Goal: Information Seeking & Learning: Learn about a topic

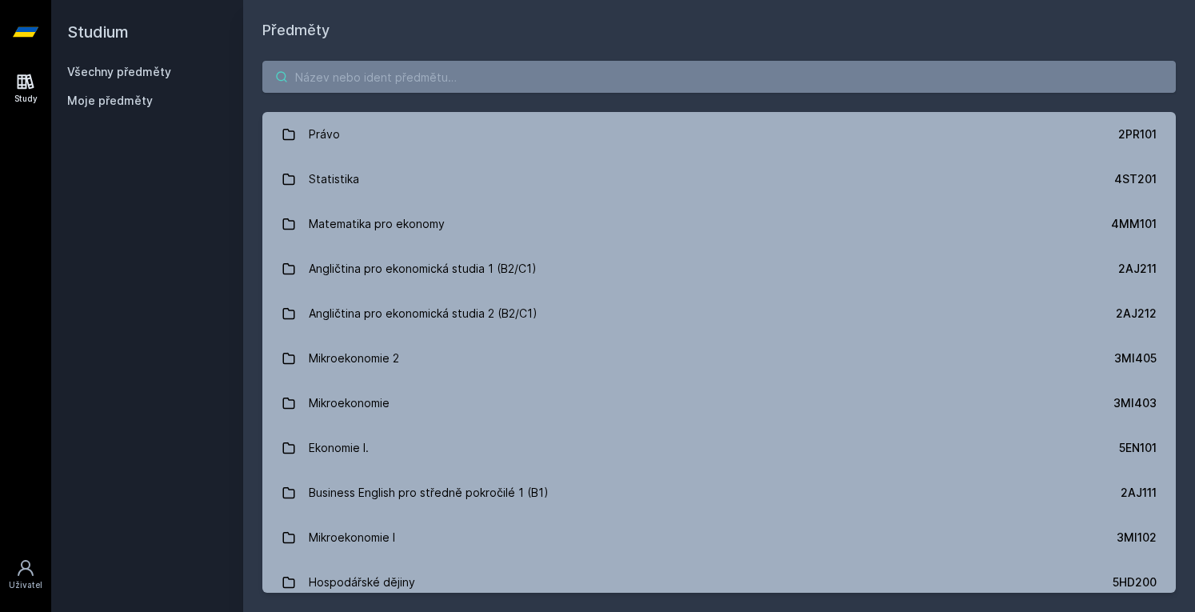
click at [655, 84] on input "search" at bounding box center [719, 77] width 914 height 32
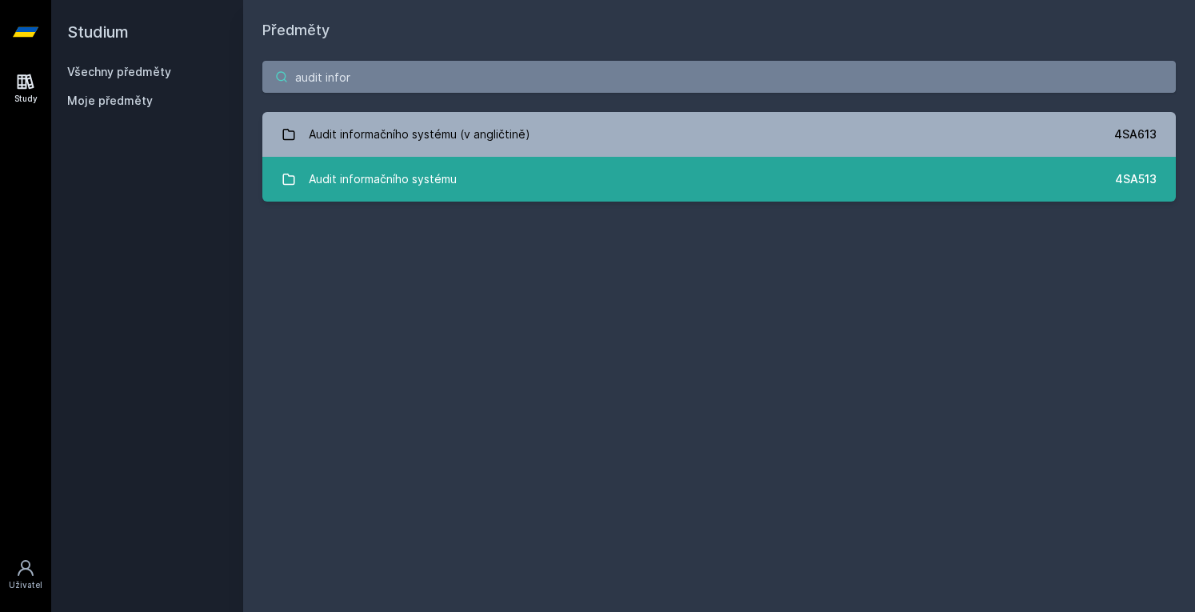
type input "audit infor"
click at [632, 177] on link "Audit informačního systému 4SA513" at bounding box center [719, 179] width 914 height 45
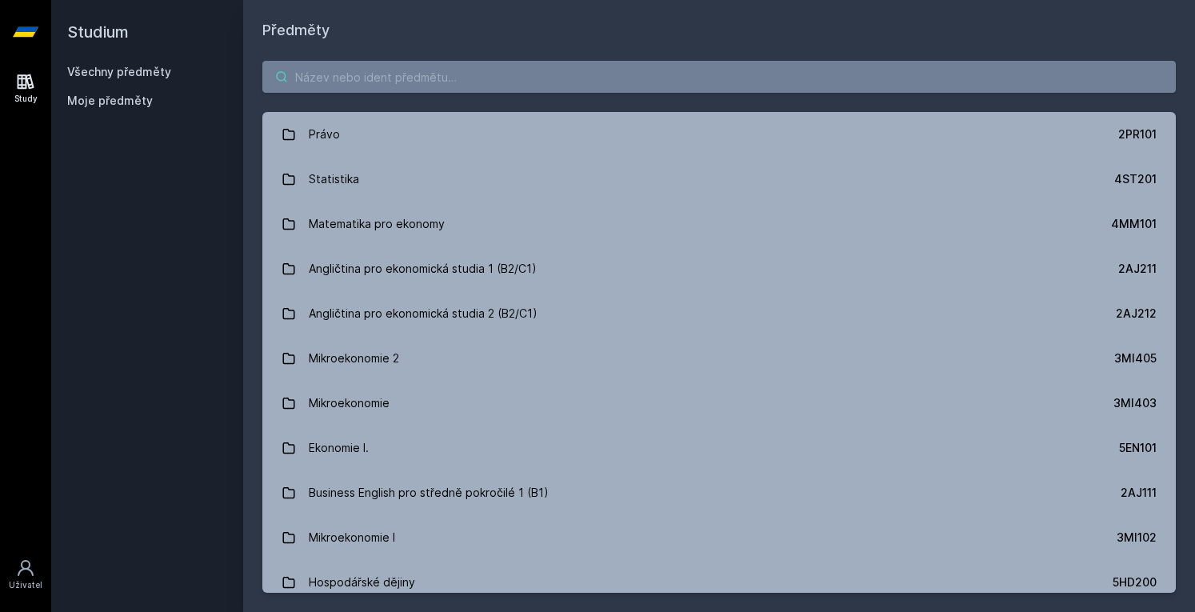
click at [478, 70] on input "search" at bounding box center [719, 77] width 914 height 32
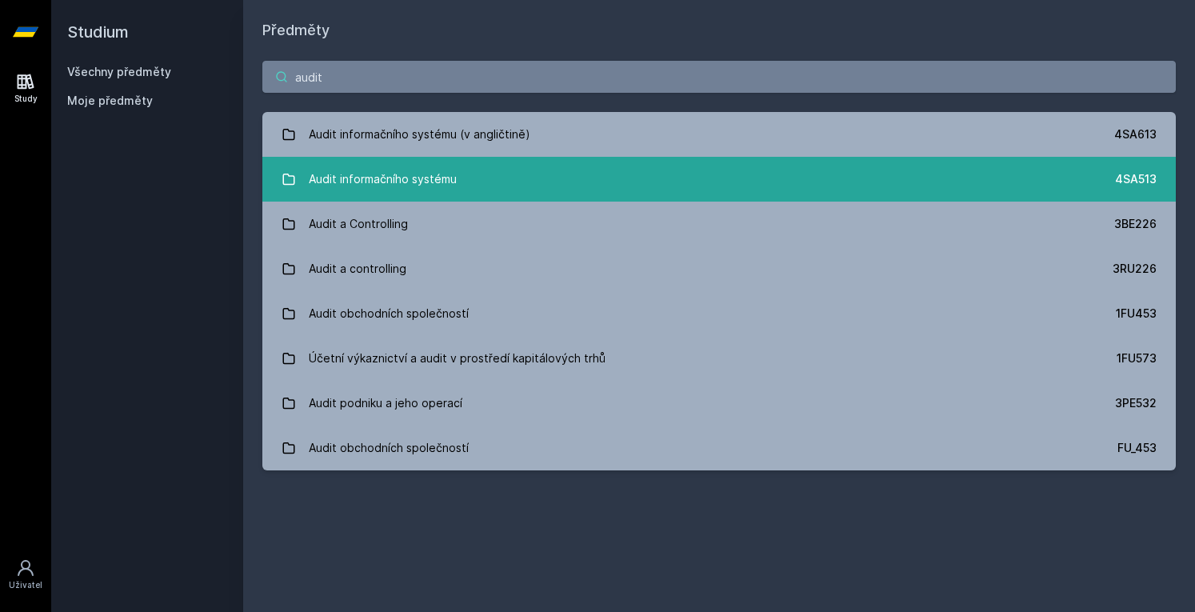
type input "audit"
click at [526, 182] on link "Audit informačního systému 4SA513" at bounding box center [719, 179] width 914 height 45
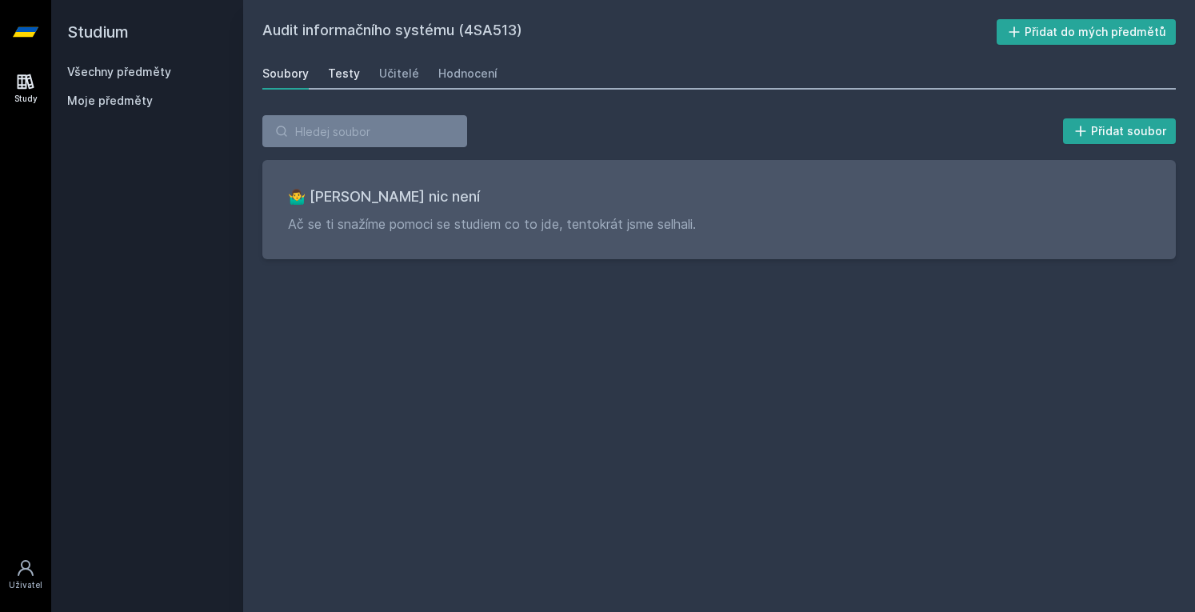
click at [352, 59] on link "Testy" at bounding box center [344, 74] width 32 height 32
click at [400, 82] on link "Učitelé" at bounding box center [399, 74] width 40 height 32
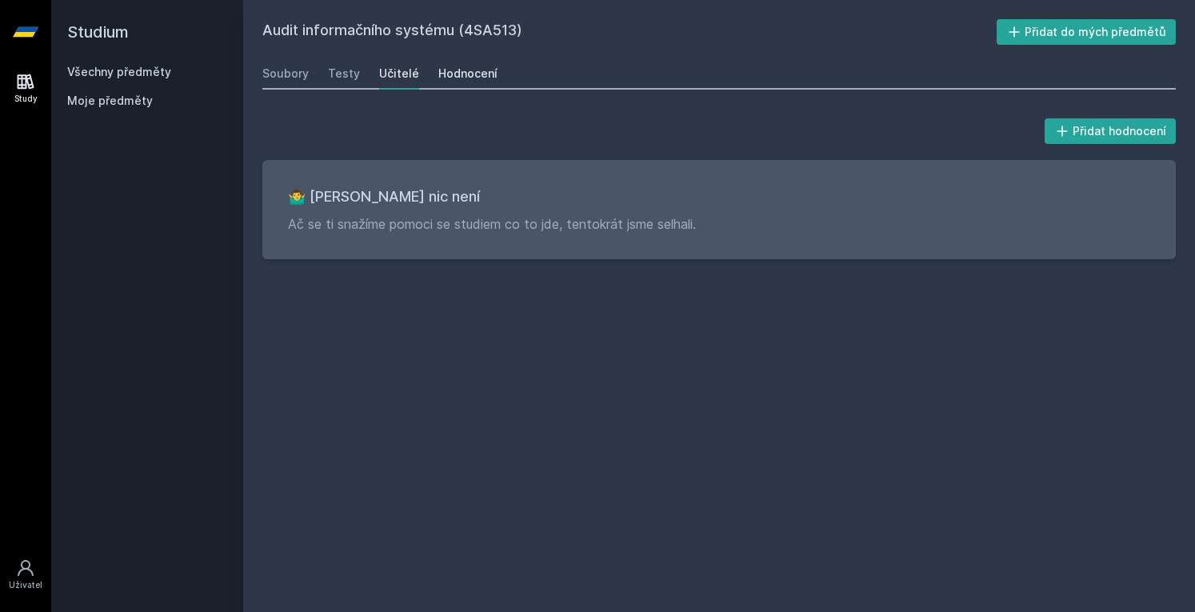
click at [450, 84] on link "Hodnocení" at bounding box center [467, 74] width 59 height 32
click at [291, 73] on div "Soubory" at bounding box center [285, 74] width 46 height 16
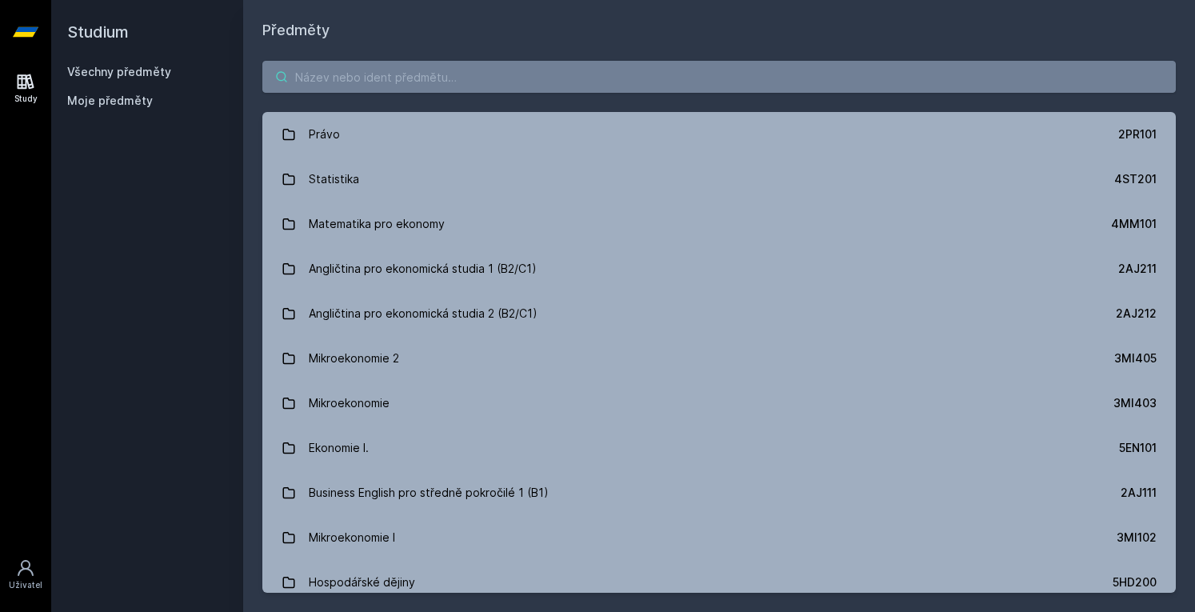
click at [392, 79] on input "search" at bounding box center [719, 77] width 914 height 32
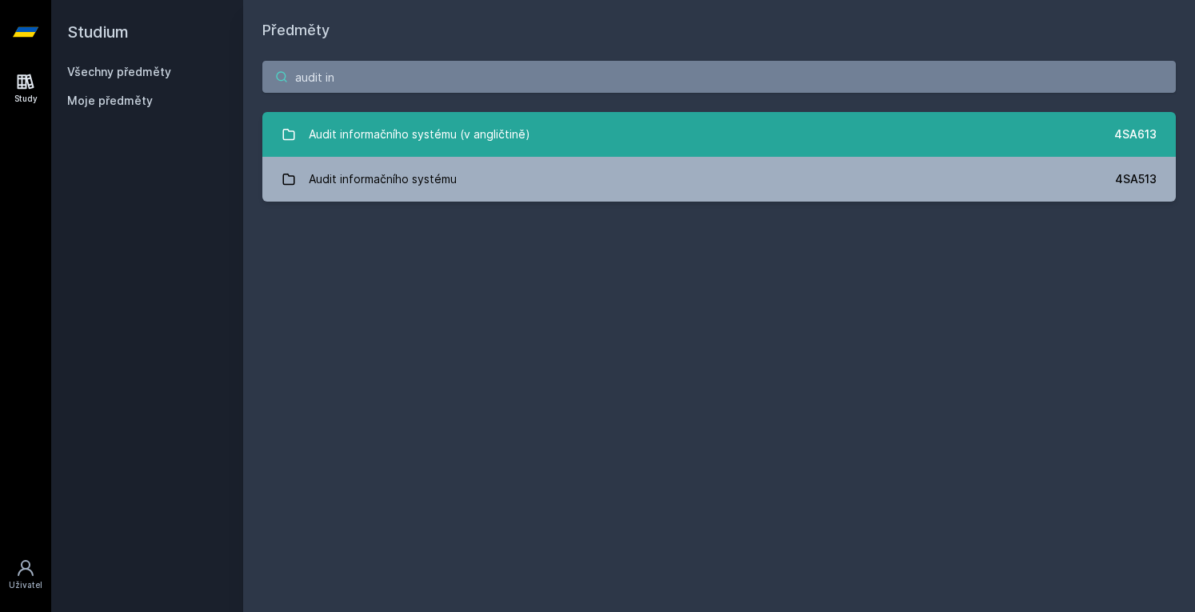
type input "audit in"
click at [454, 137] on div "Audit informačního systému (v angličtině)" at bounding box center [420, 134] width 222 height 32
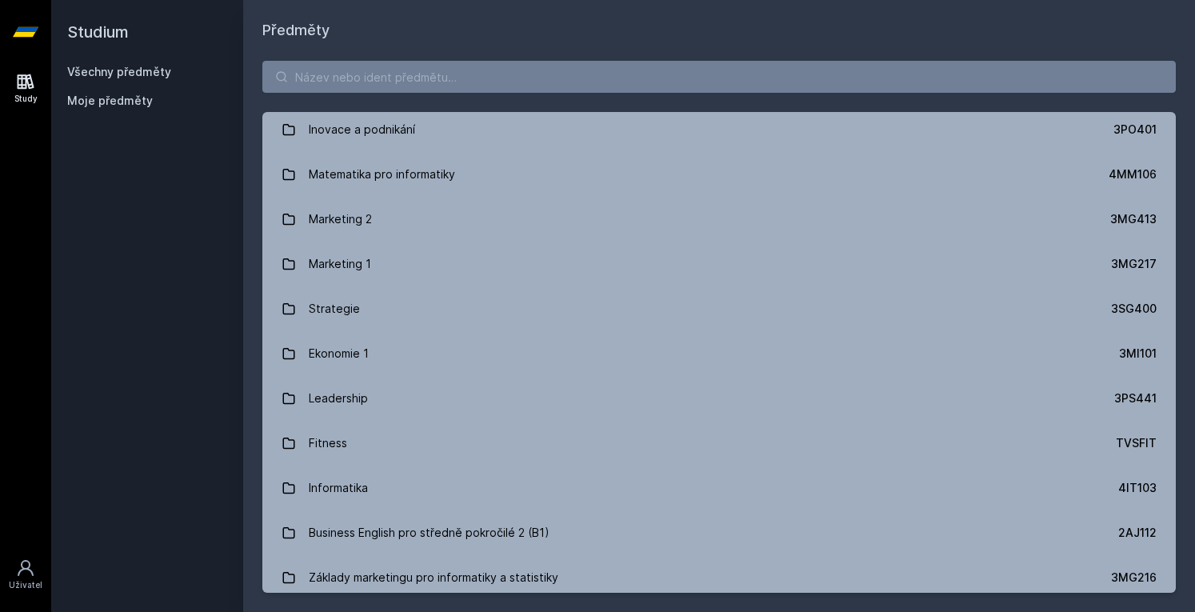
scroll to position [1852, 0]
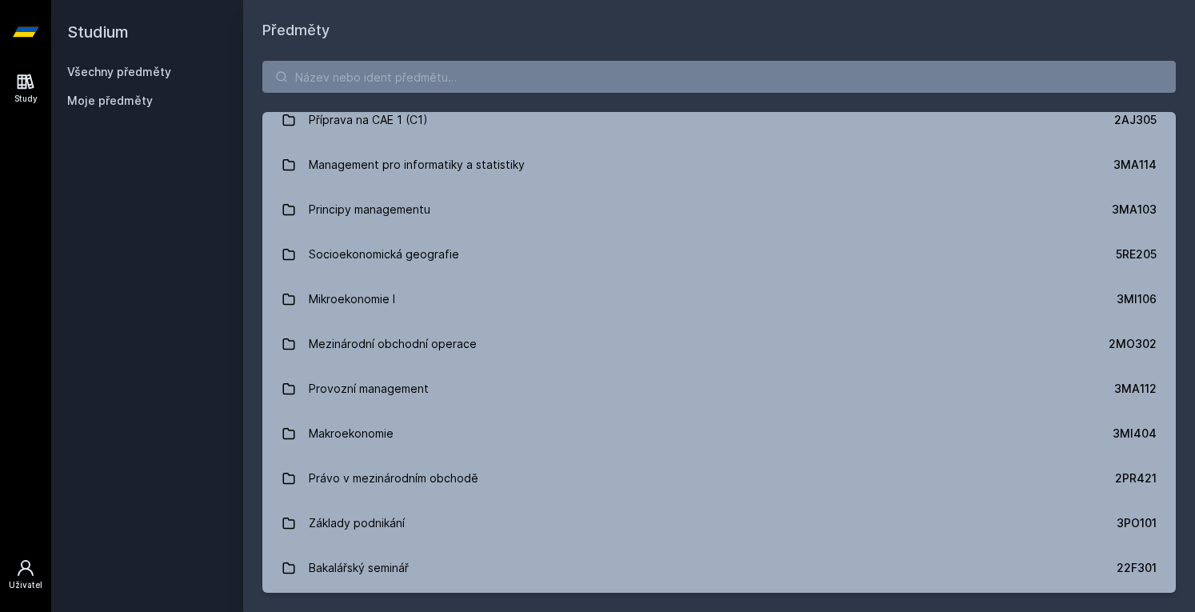
click at [37, 584] on div "Uživatel" at bounding box center [26, 585] width 34 height 12
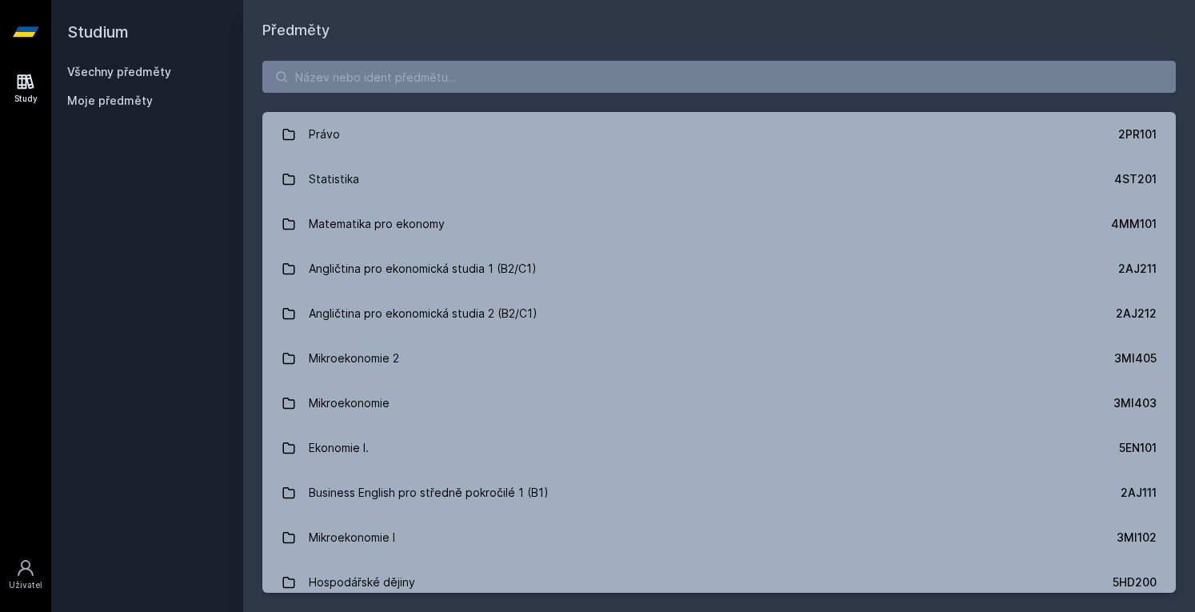
click at [37, 584] on div "Uživatel" at bounding box center [26, 585] width 34 height 12
click at [99, 109] on div "Moje předměty" at bounding box center [147, 104] width 160 height 22
click at [83, 97] on span "Moje předměty" at bounding box center [110, 101] width 86 height 16
click at [148, 101] on div "Moje předměty" at bounding box center [147, 101] width 160 height 16
click at [135, 78] on link "Všechny předměty" at bounding box center [119, 72] width 104 height 14
